Goal: Navigation & Orientation: Find specific page/section

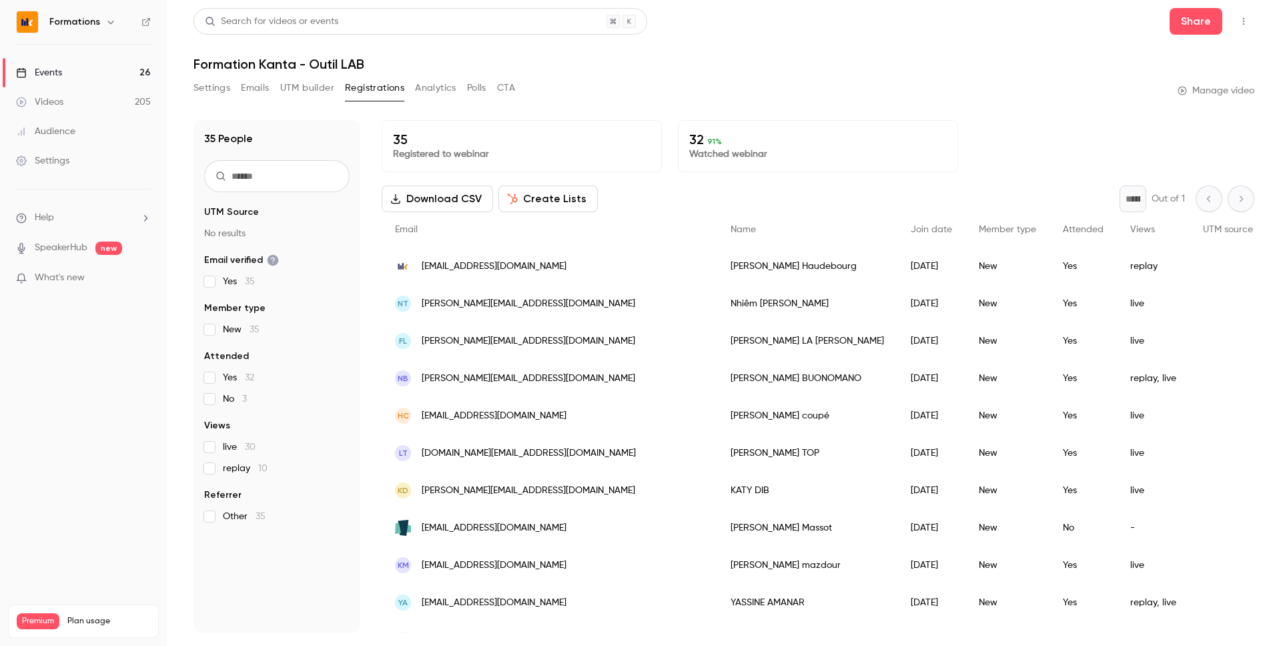
click at [134, 71] on link "Events 26" at bounding box center [83, 72] width 167 height 29
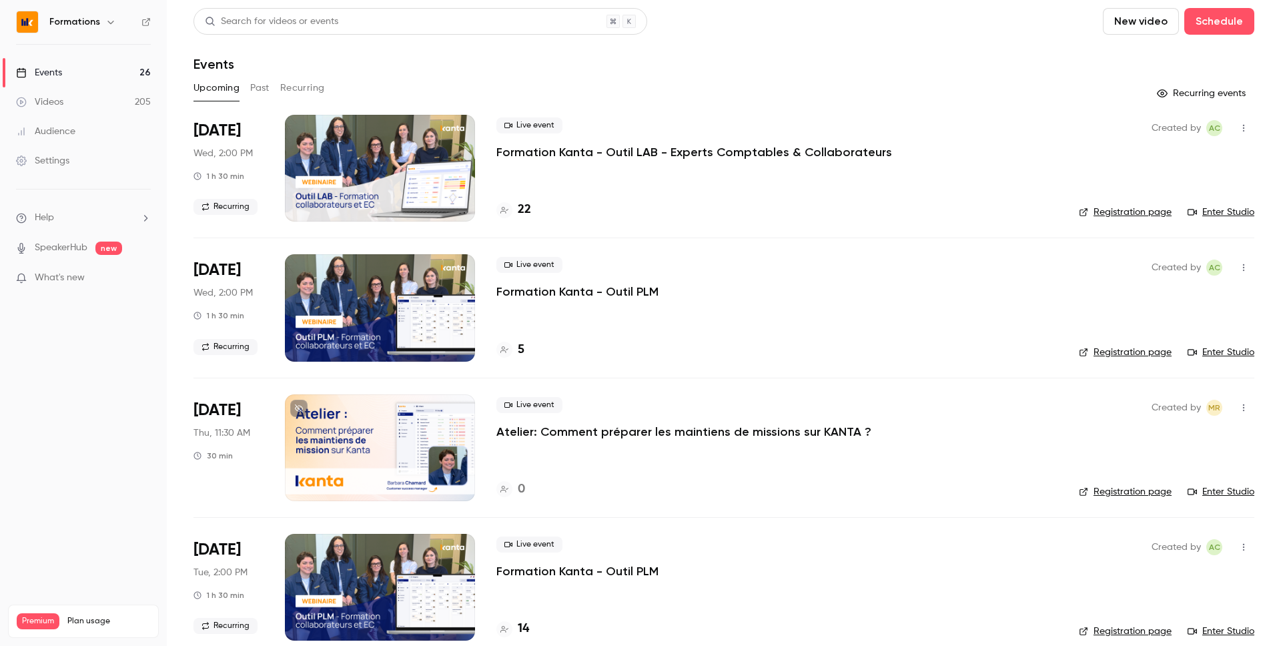
click at [1231, 212] on link "Enter Studio" at bounding box center [1221, 211] width 67 height 13
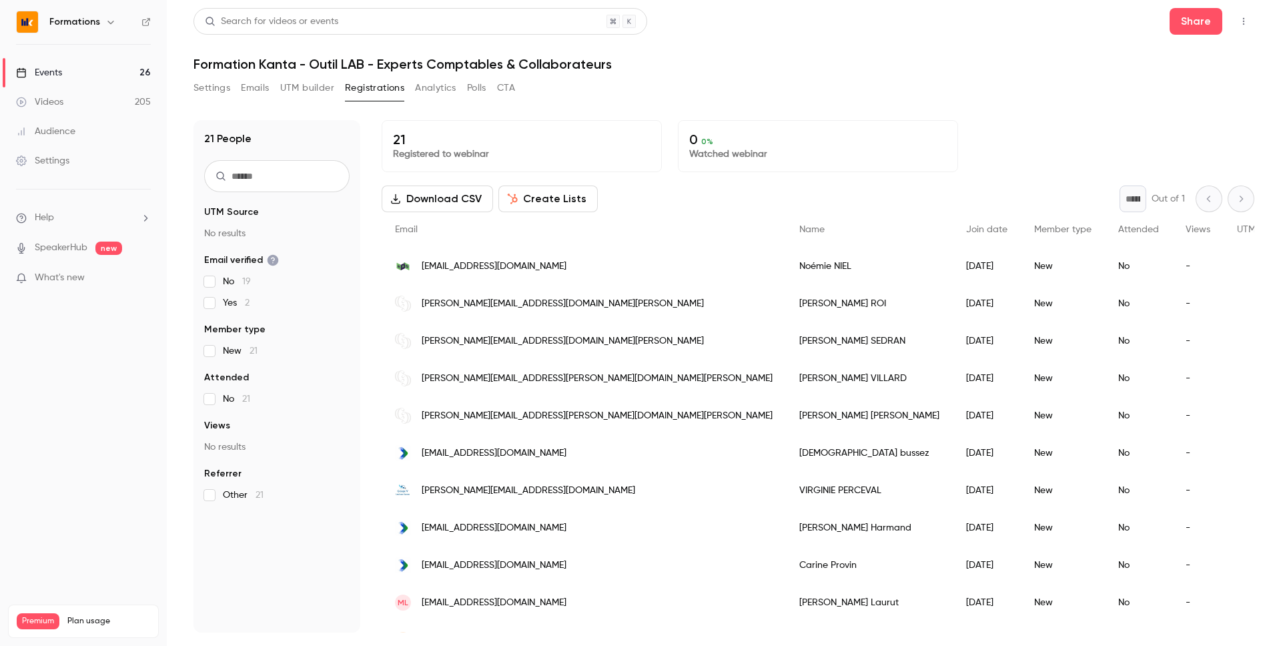
scroll to position [292, 0]
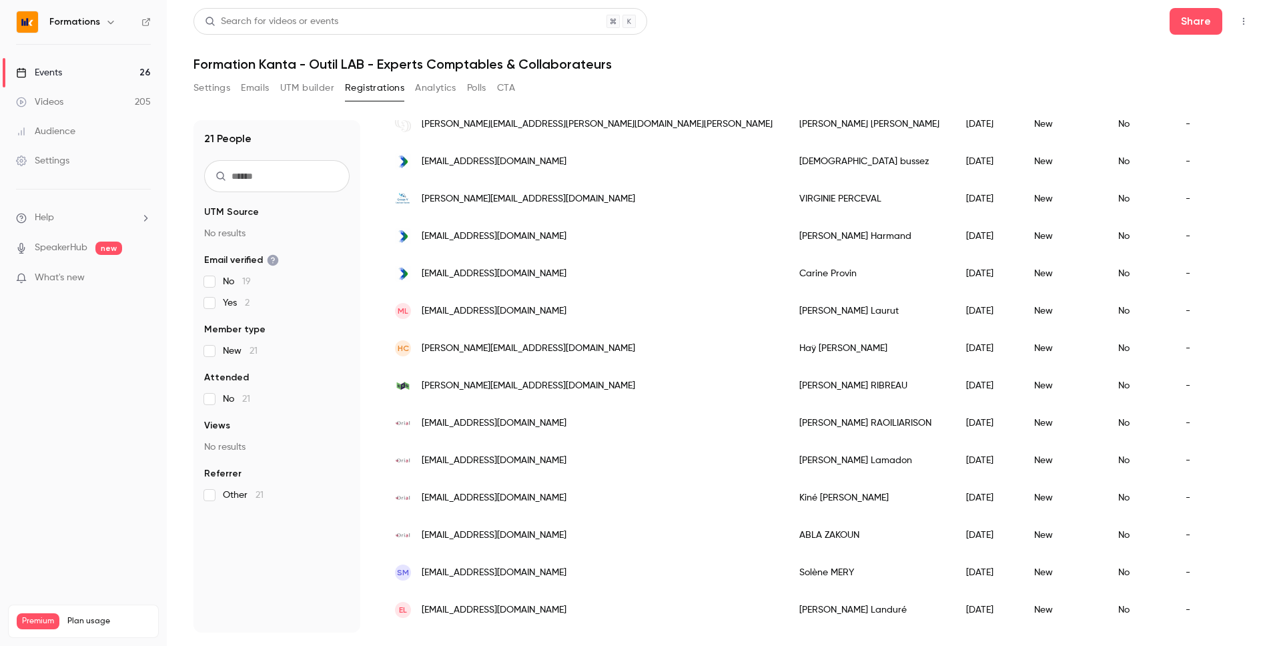
click at [124, 69] on link "Events 26" at bounding box center [83, 72] width 167 height 29
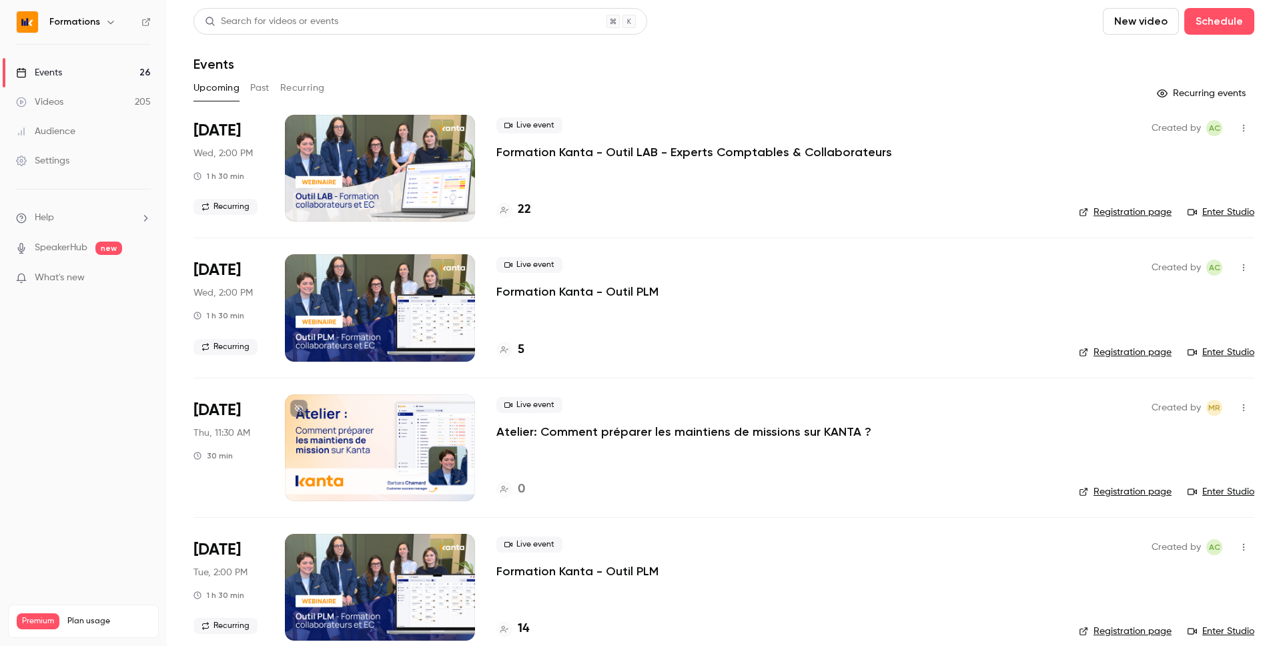
click at [598, 205] on div "22" at bounding box center [776, 210] width 561 height 18
click at [522, 216] on h4 "22" at bounding box center [524, 210] width 13 height 18
click at [1141, 208] on link "Registration page" at bounding box center [1125, 211] width 93 height 13
